Goal: Navigation & Orientation: Find specific page/section

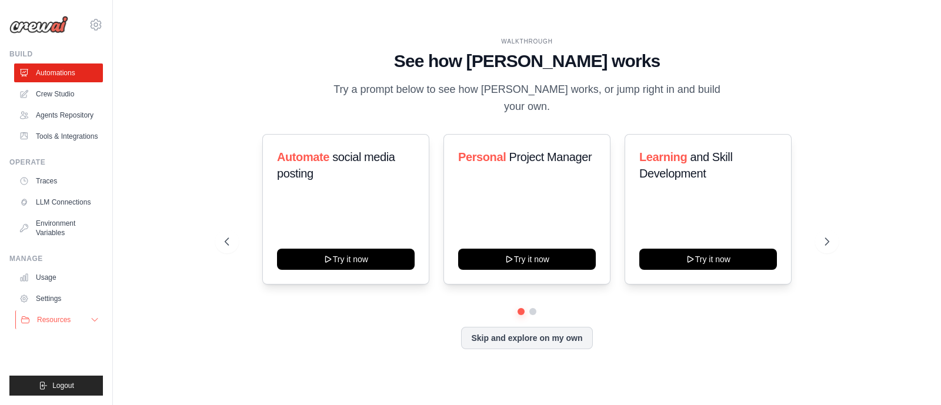
click at [49, 319] on span "Resources" at bounding box center [54, 319] width 34 height 9
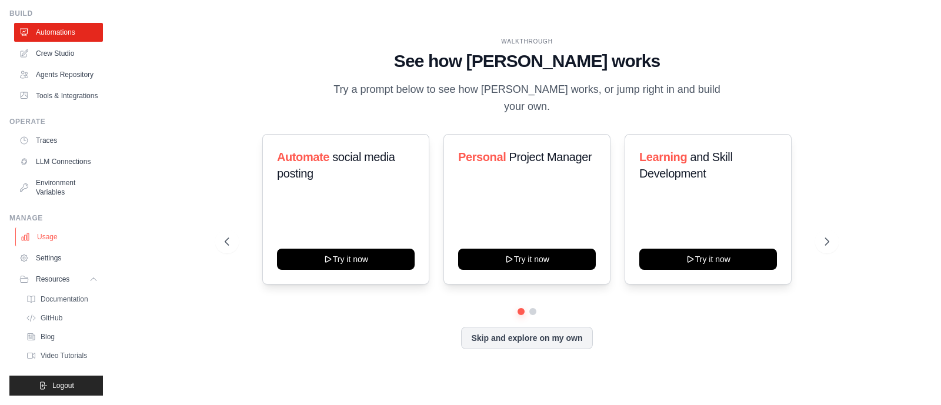
click at [39, 238] on link "Usage" at bounding box center [59, 237] width 89 height 19
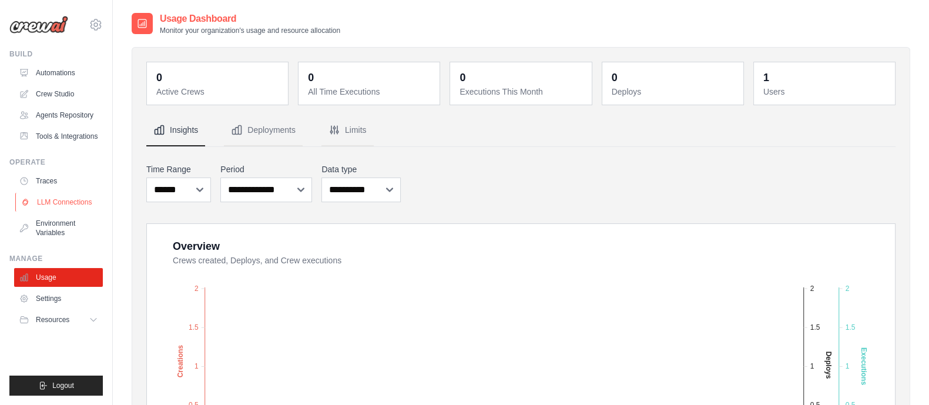
click at [50, 196] on link "LLM Connections" at bounding box center [59, 202] width 89 height 19
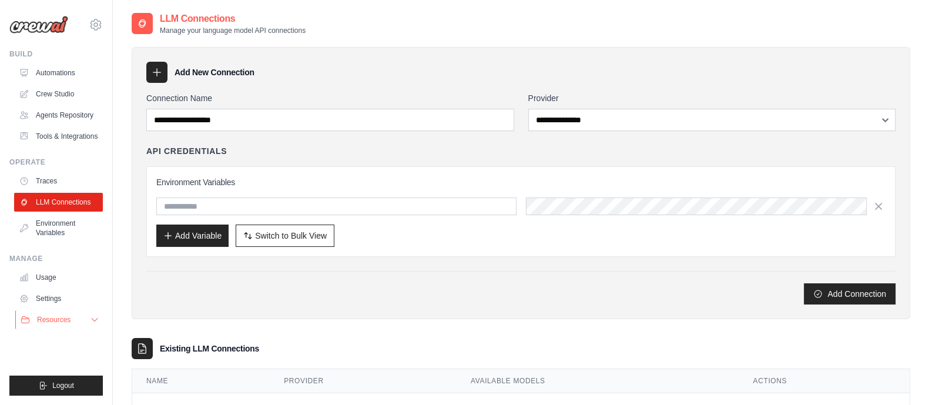
click at [92, 320] on icon at bounding box center [94, 319] width 9 height 9
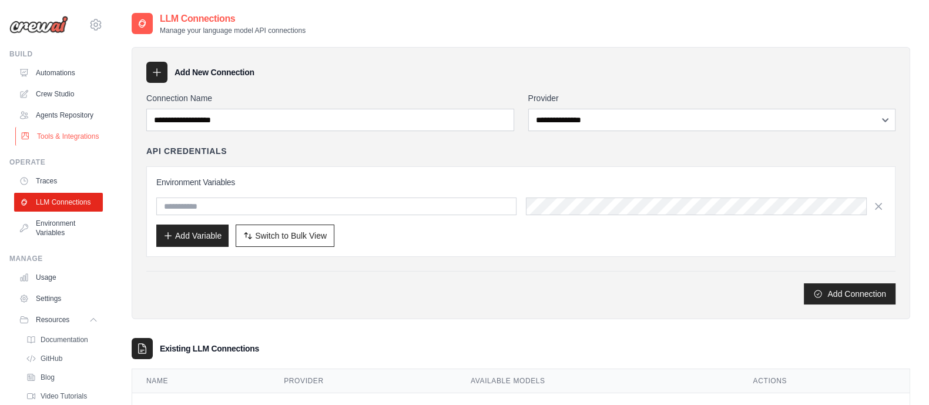
click at [56, 146] on link "Tools & Integrations" at bounding box center [59, 136] width 89 height 19
